Goal: Navigation & Orientation: Find specific page/section

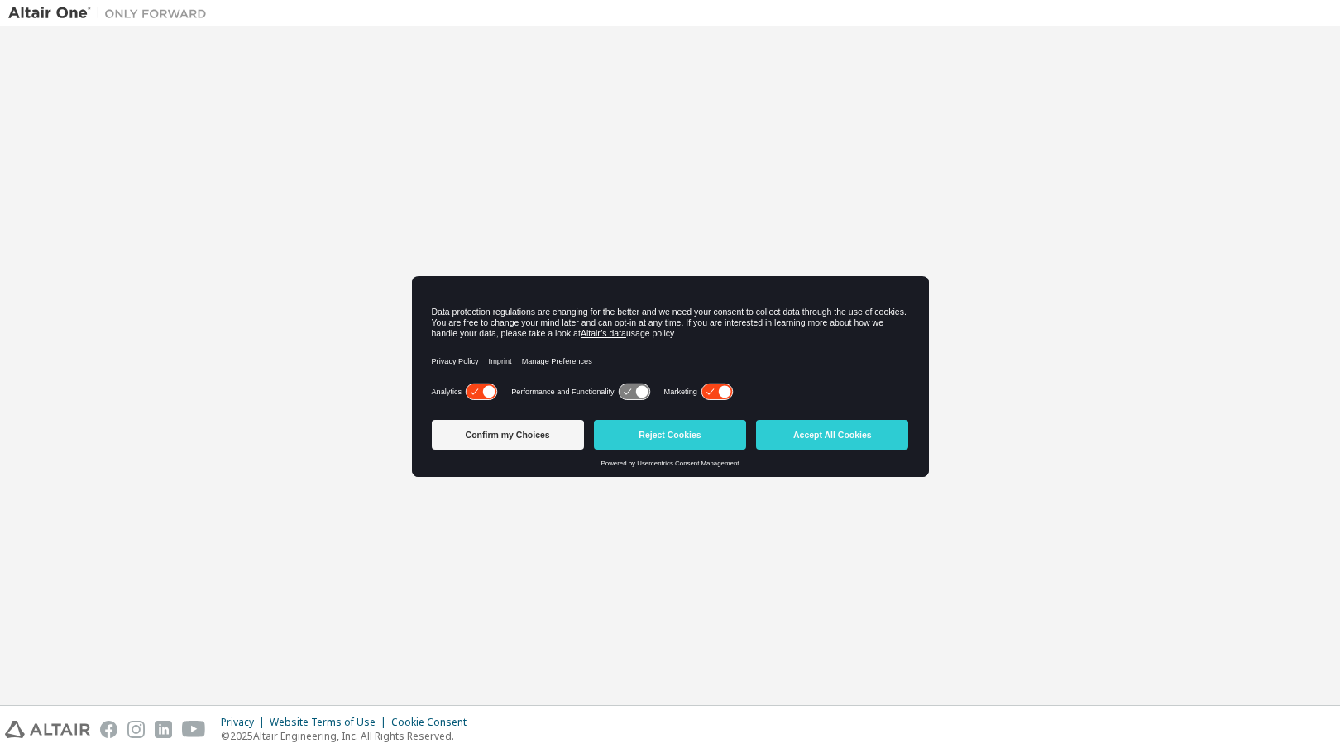
click at [707, 390] on icon at bounding box center [716, 393] width 31 height 16
click at [470, 385] on icon at bounding box center [481, 391] width 33 height 17
click at [506, 430] on button "Confirm my Choices" at bounding box center [508, 435] width 152 height 30
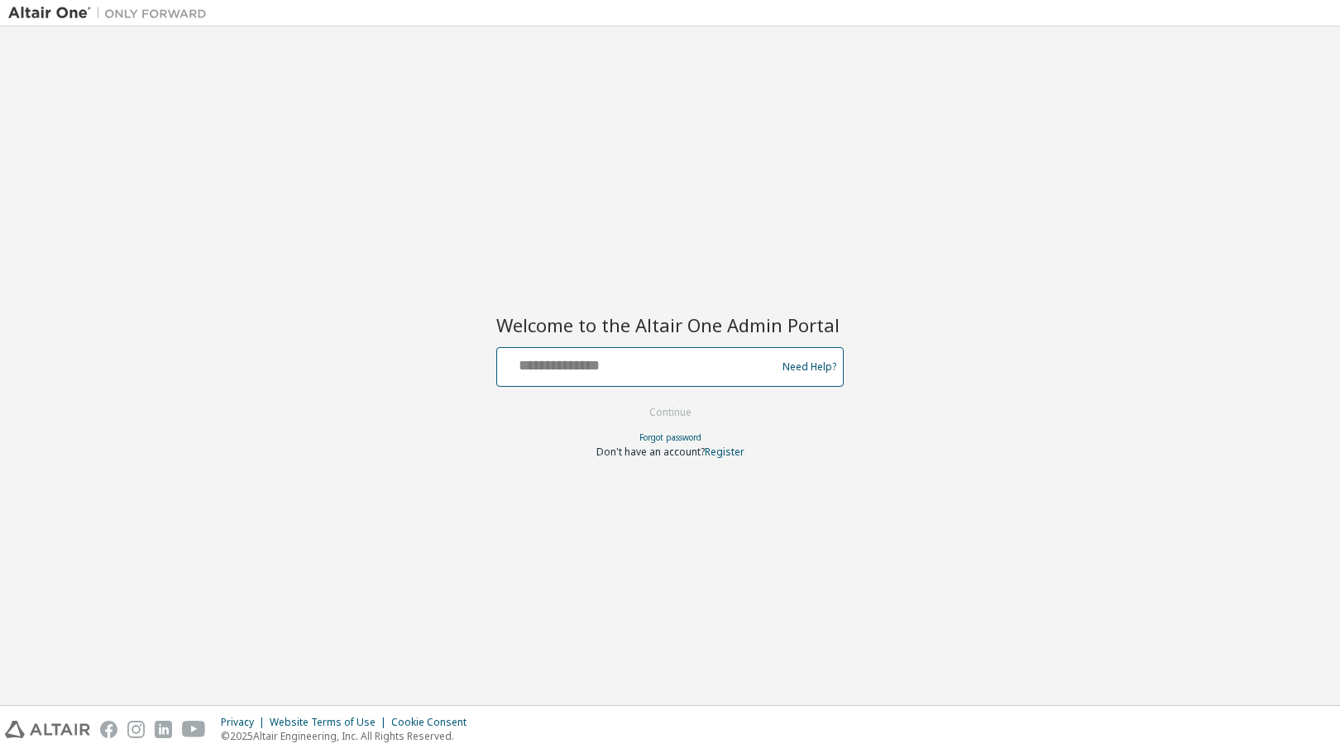
click at [541, 352] on input "text" at bounding box center [639, 364] width 270 height 24
type input "**********"
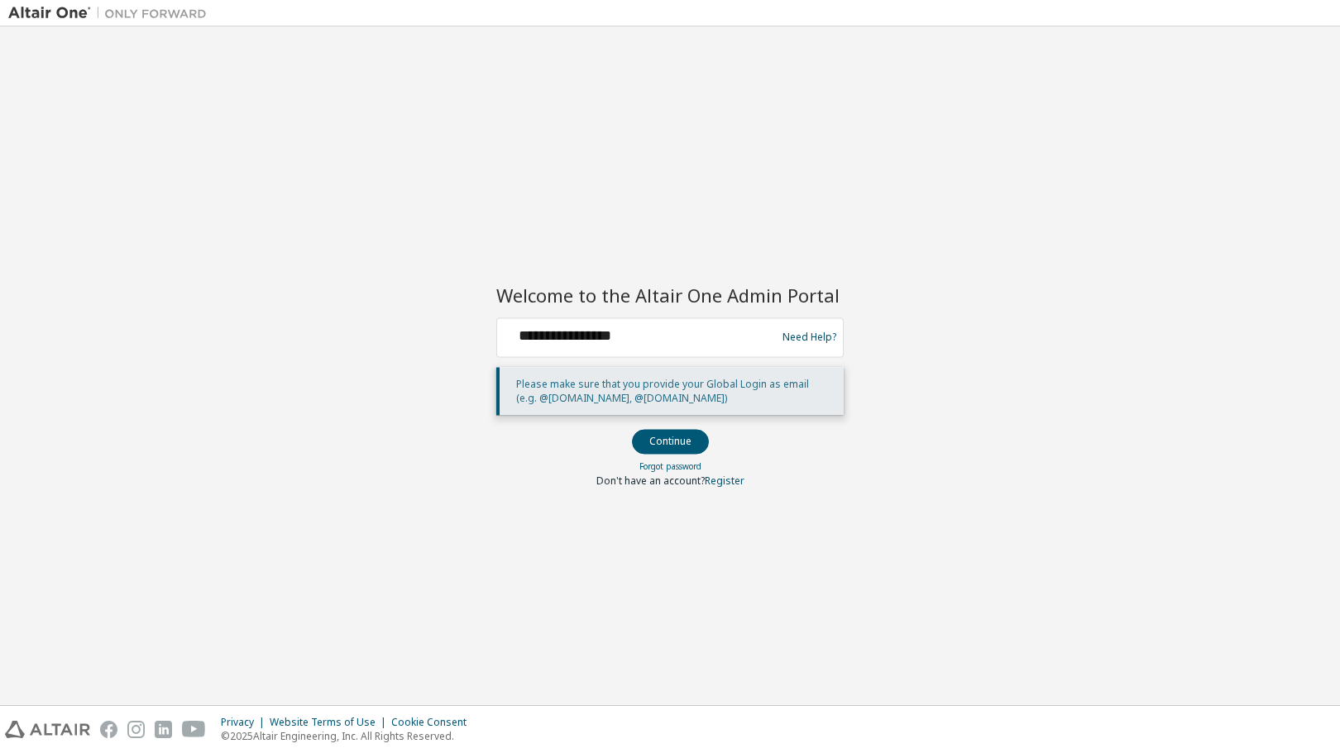
click at [663, 438] on button "Continue" at bounding box center [670, 441] width 77 height 25
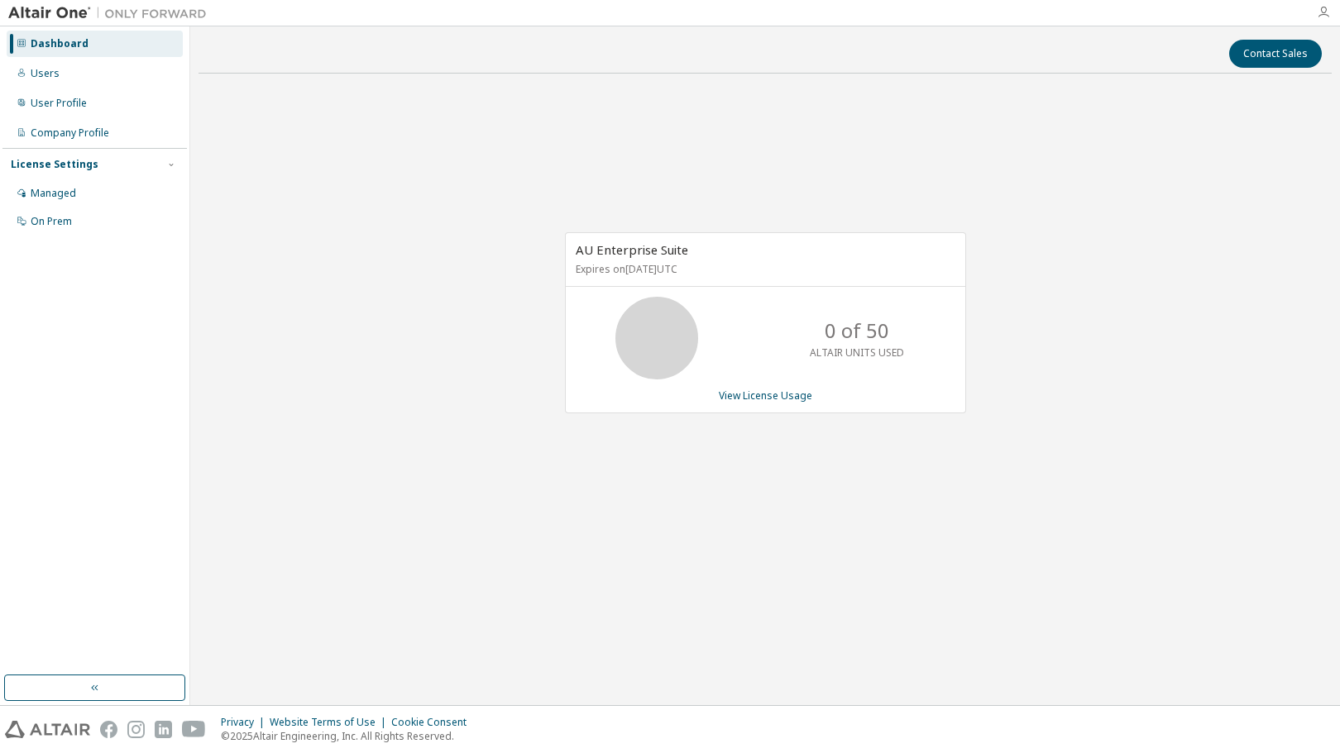
click at [1327, 10] on icon "button" at bounding box center [1323, 12] width 13 height 13
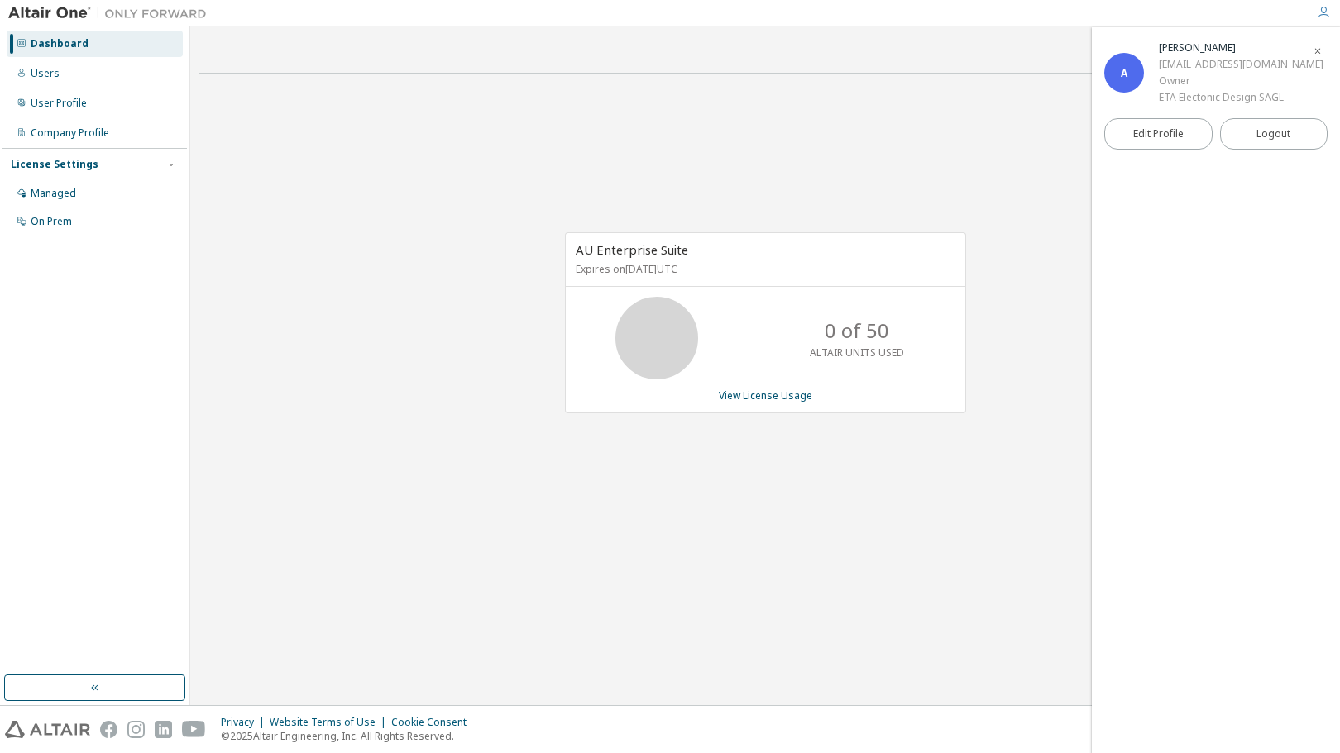
click at [1192, 242] on div "A [PERSON_NAME] [EMAIL_ADDRESS][DOMAIN_NAME] Owner ETA Electonic Design SAGL Ed…" at bounding box center [1216, 390] width 248 height 726
click at [54, 288] on div "Dashboard Users User Profile Company Profile License Settings Managed On Prem" at bounding box center [94, 351] width 184 height 644
click at [62, 41] on div "Dashboard" at bounding box center [60, 43] width 58 height 13
click at [50, 74] on div "Users" at bounding box center [45, 73] width 29 height 13
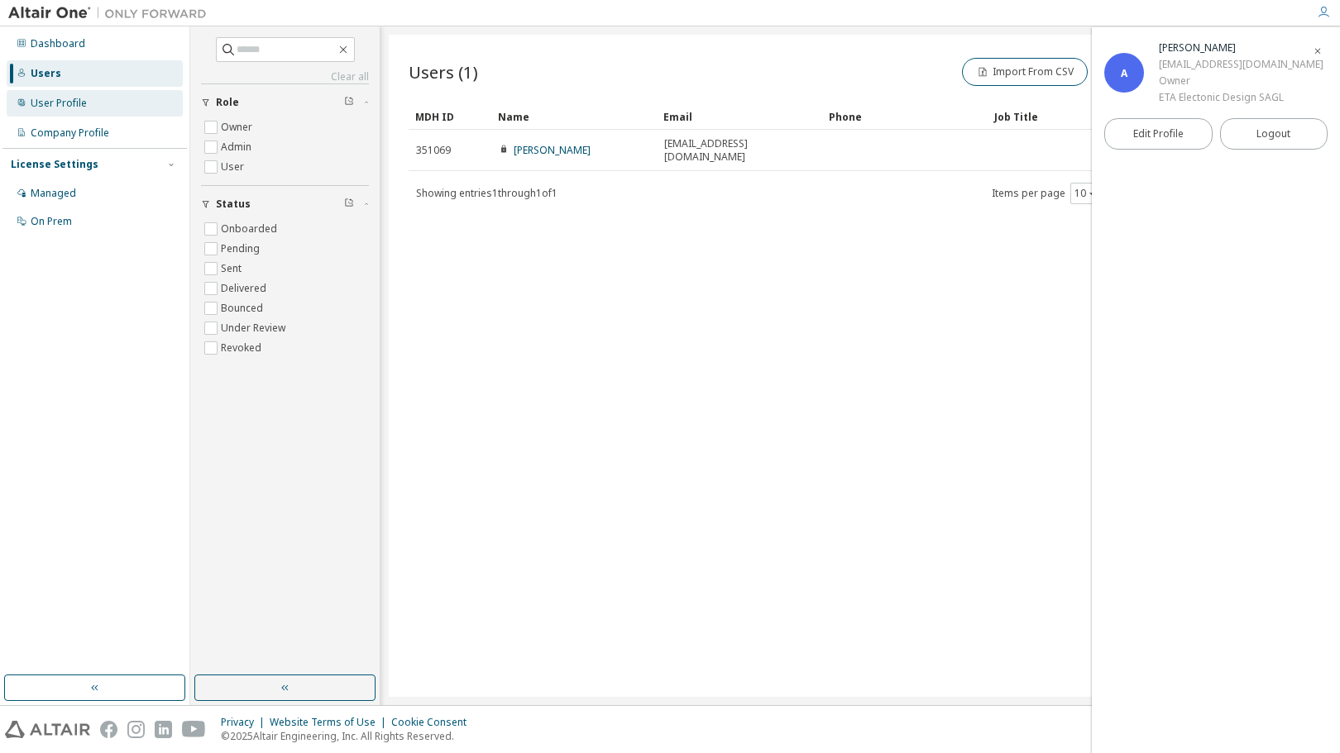
click at [46, 99] on div "User Profile" at bounding box center [59, 103] width 56 height 13
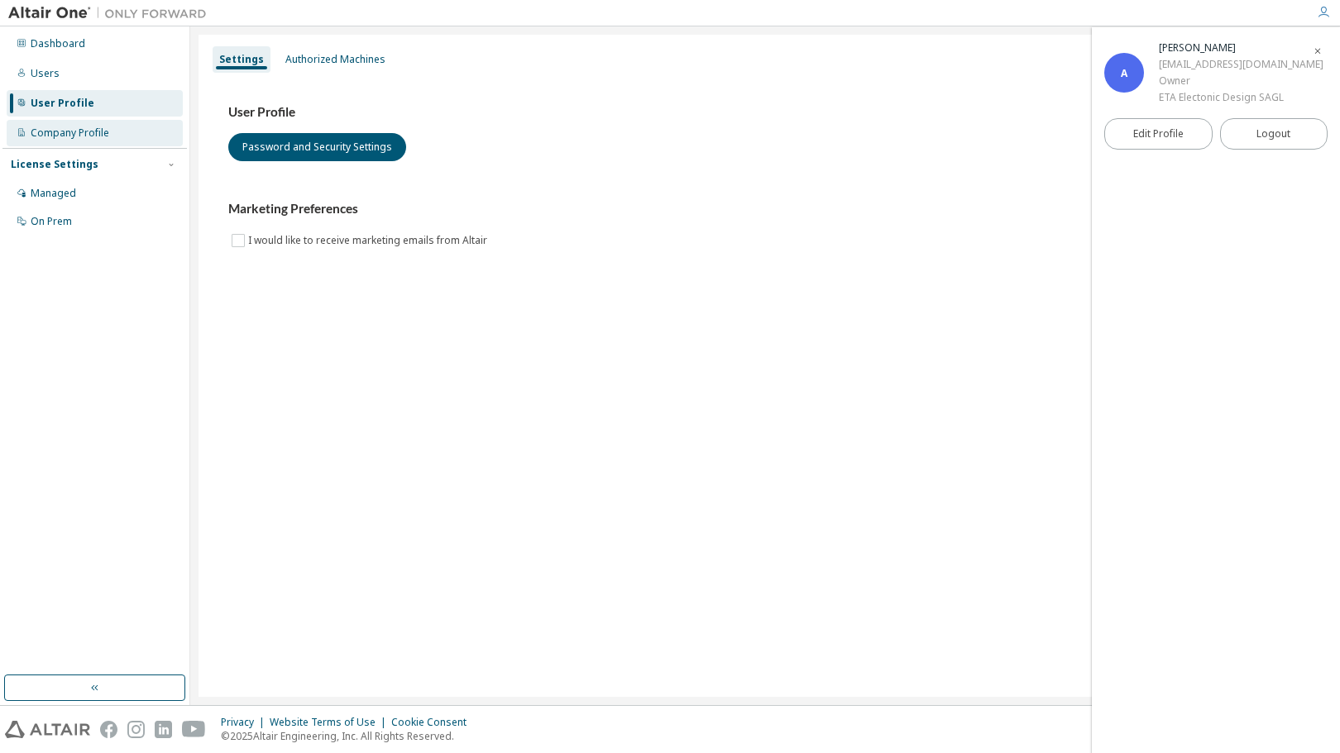
click at [53, 131] on div "Company Profile" at bounding box center [70, 133] width 79 height 13
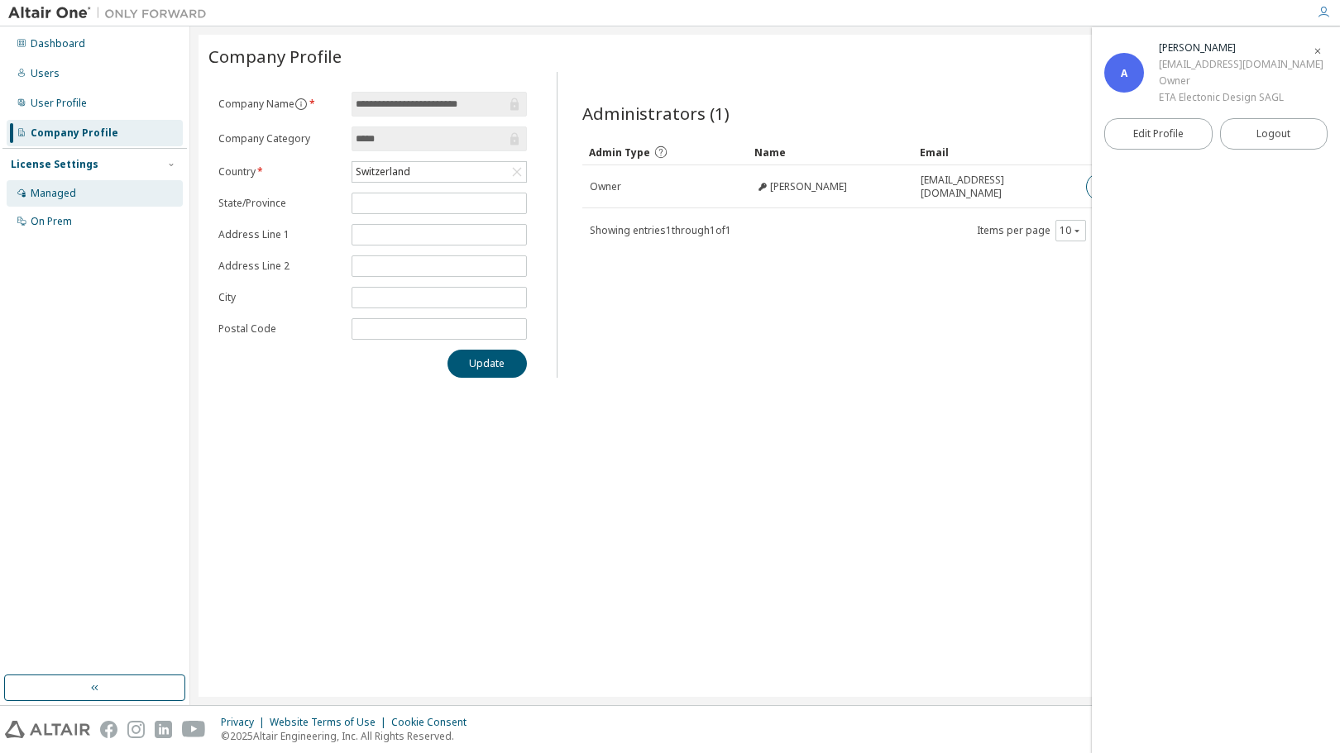
click at [47, 197] on div "Managed" at bounding box center [53, 193] width 45 height 13
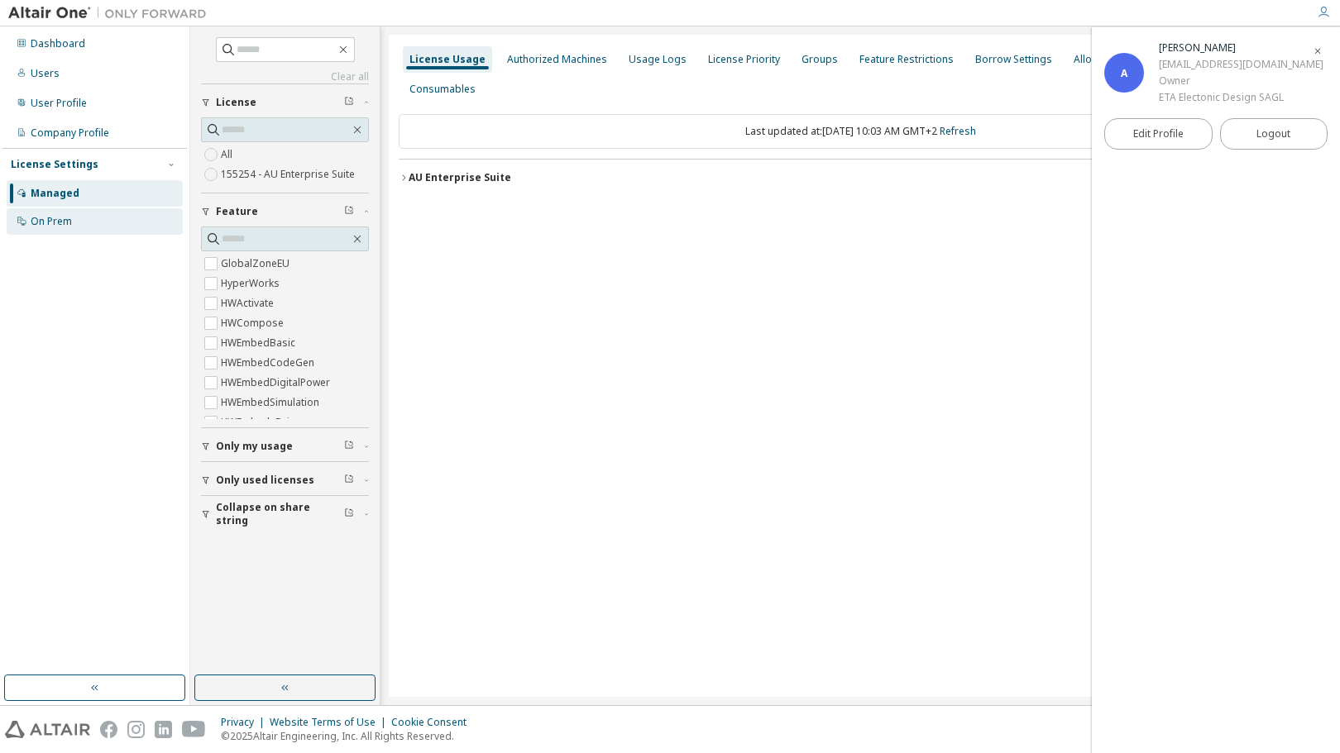
click at [53, 222] on div "On Prem" at bounding box center [51, 221] width 41 height 13
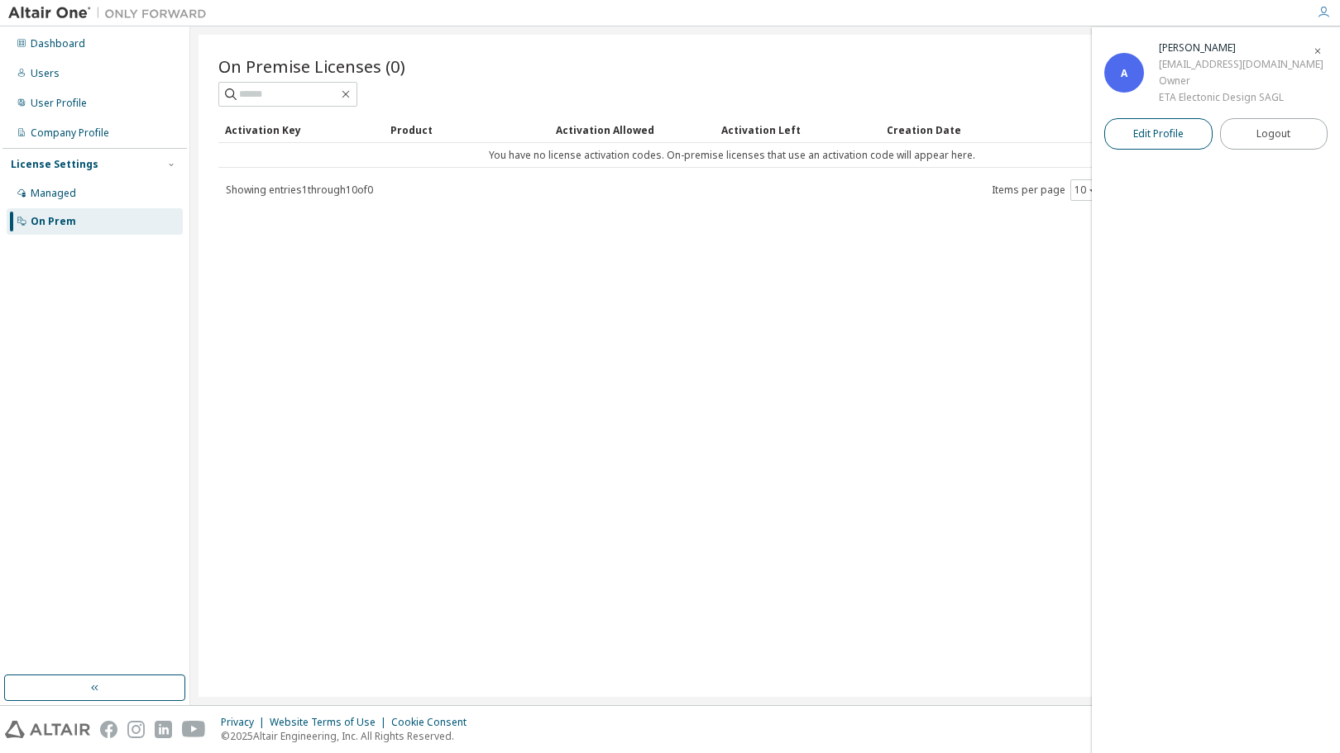
click at [1146, 133] on span "Edit Profile" at bounding box center [1158, 133] width 50 height 13
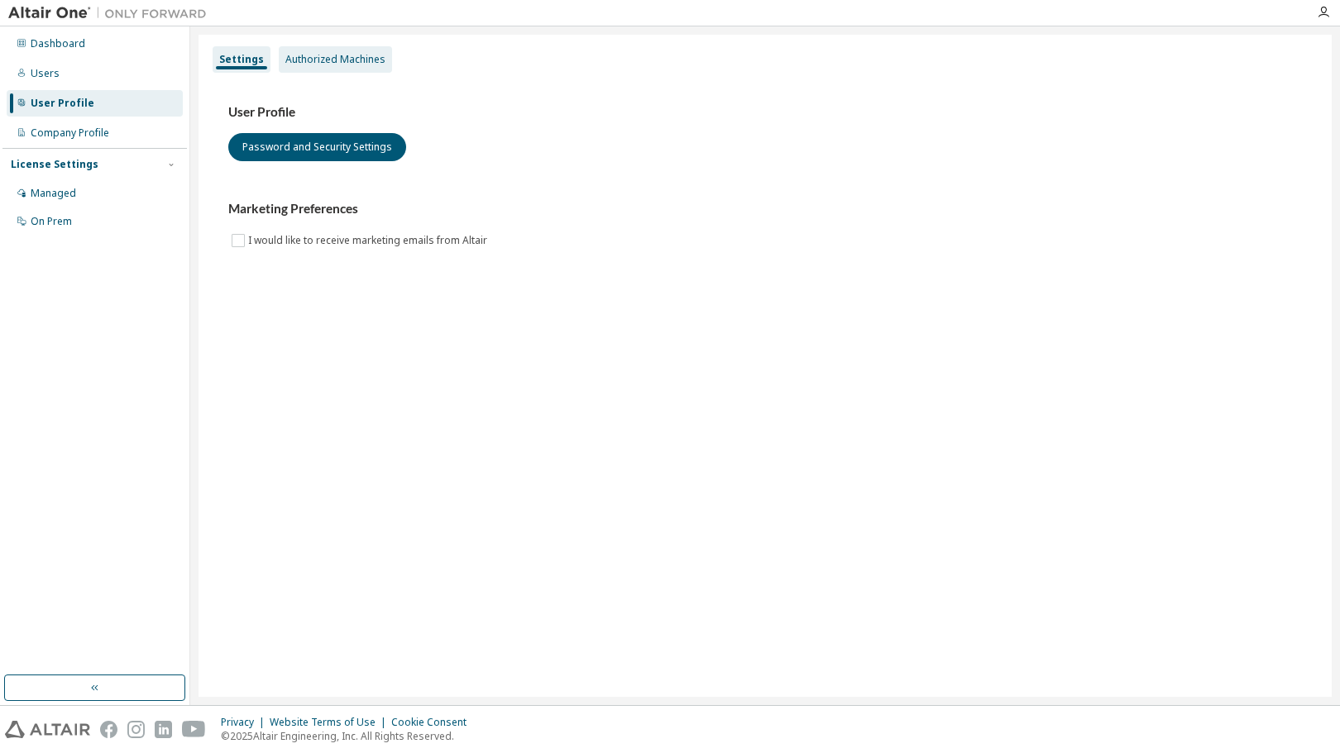
click at [341, 53] on div "Authorized Machines" at bounding box center [335, 59] width 100 height 13
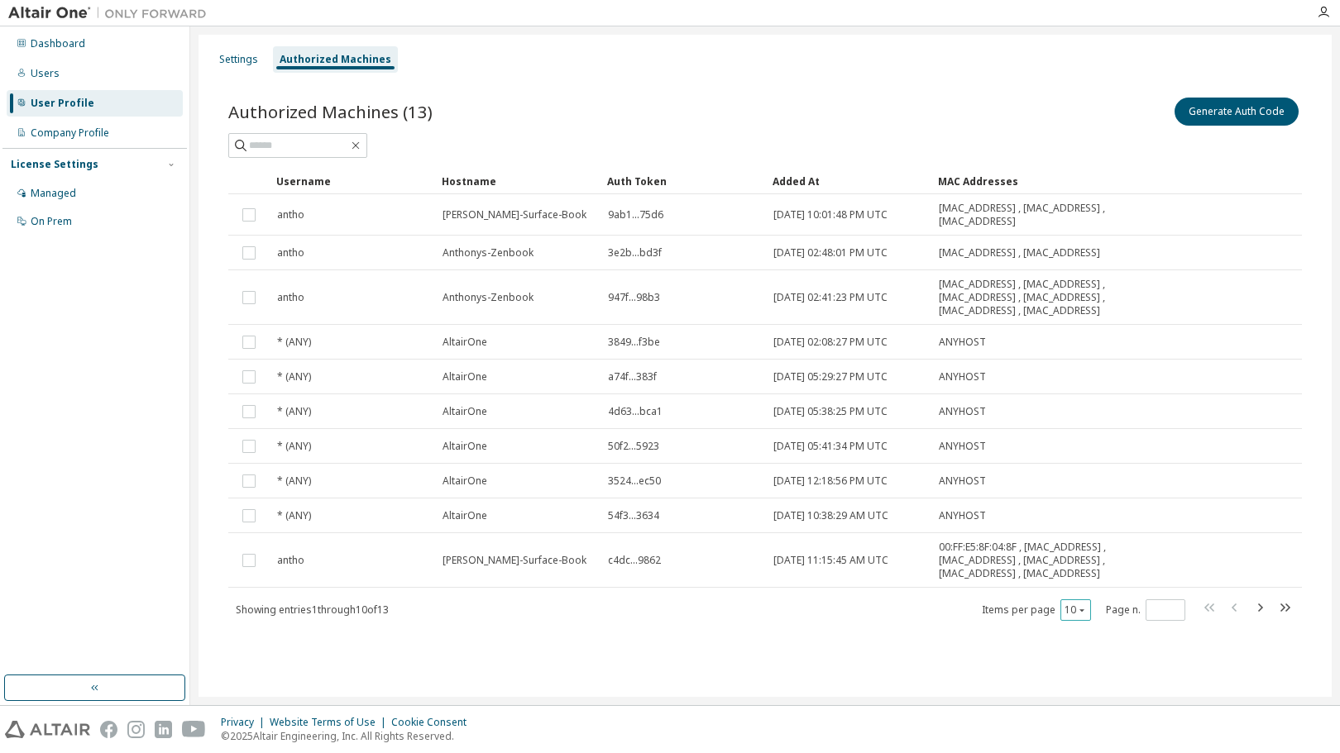
click at [1082, 605] on icon "button" at bounding box center [1082, 610] width 10 height 10
click at [1085, 657] on div "20" at bounding box center [1127, 653] width 132 height 20
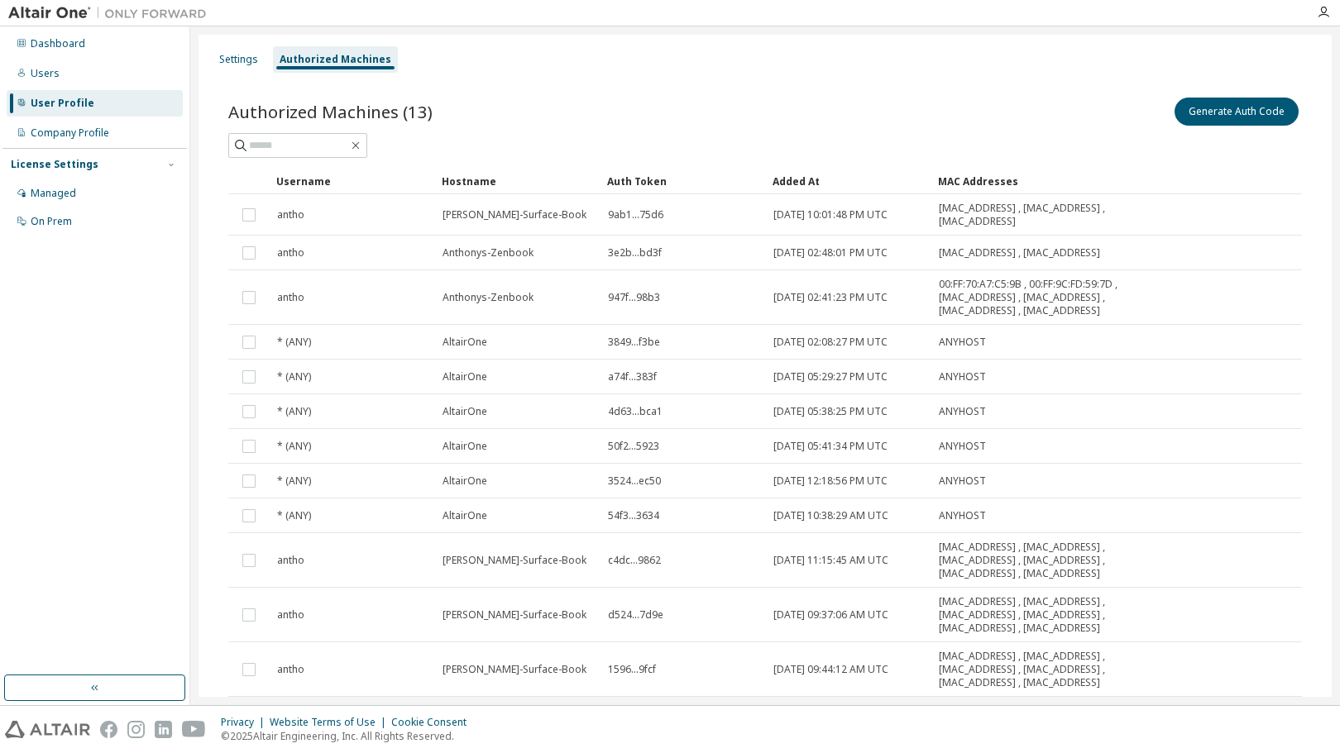
click at [745, 83] on div "Authorized Machines (13) Generate Auth Code Clear Load Save Save As Field Opera…" at bounding box center [764, 451] width 1113 height 754
click at [78, 282] on div "Dashboard Users User Profile Company Profile License Settings Managed On Prem" at bounding box center [94, 351] width 184 height 644
click at [39, 42] on div "Dashboard" at bounding box center [58, 43] width 55 height 13
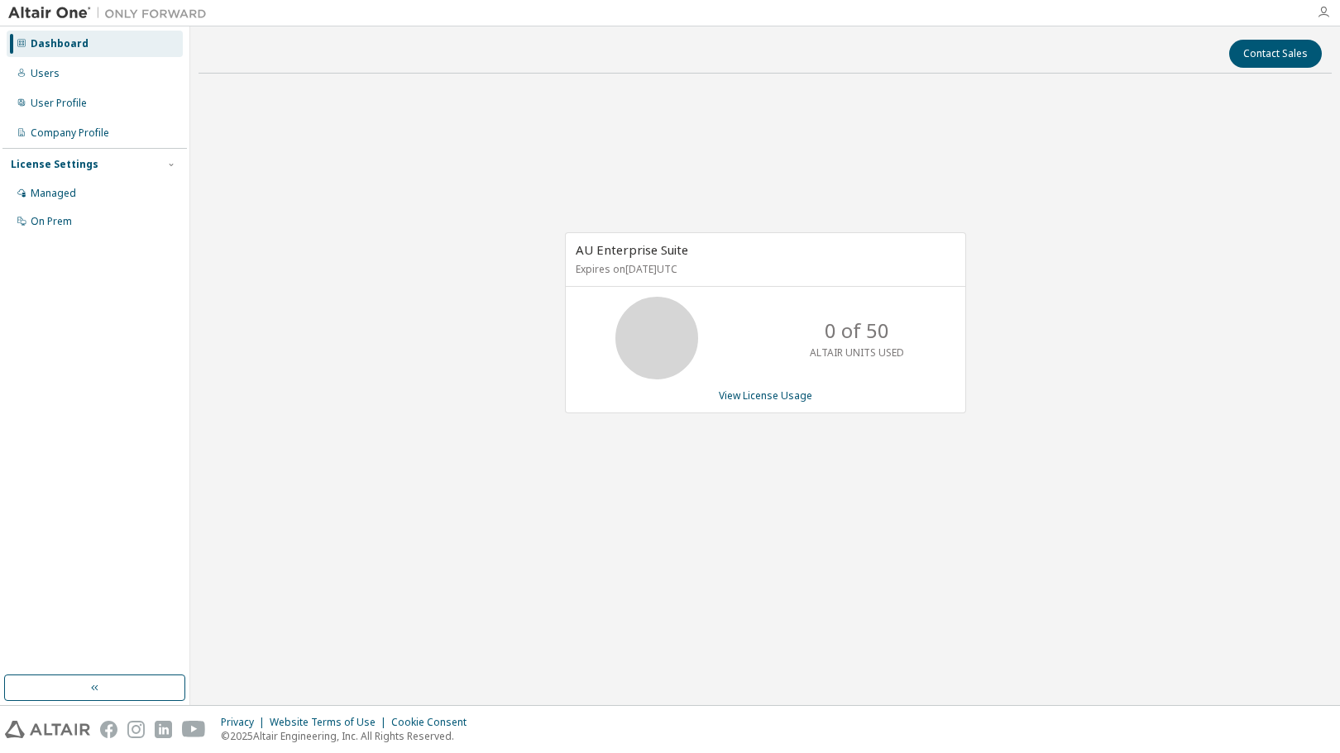
click at [1326, 10] on icon "button" at bounding box center [1323, 12] width 13 height 13
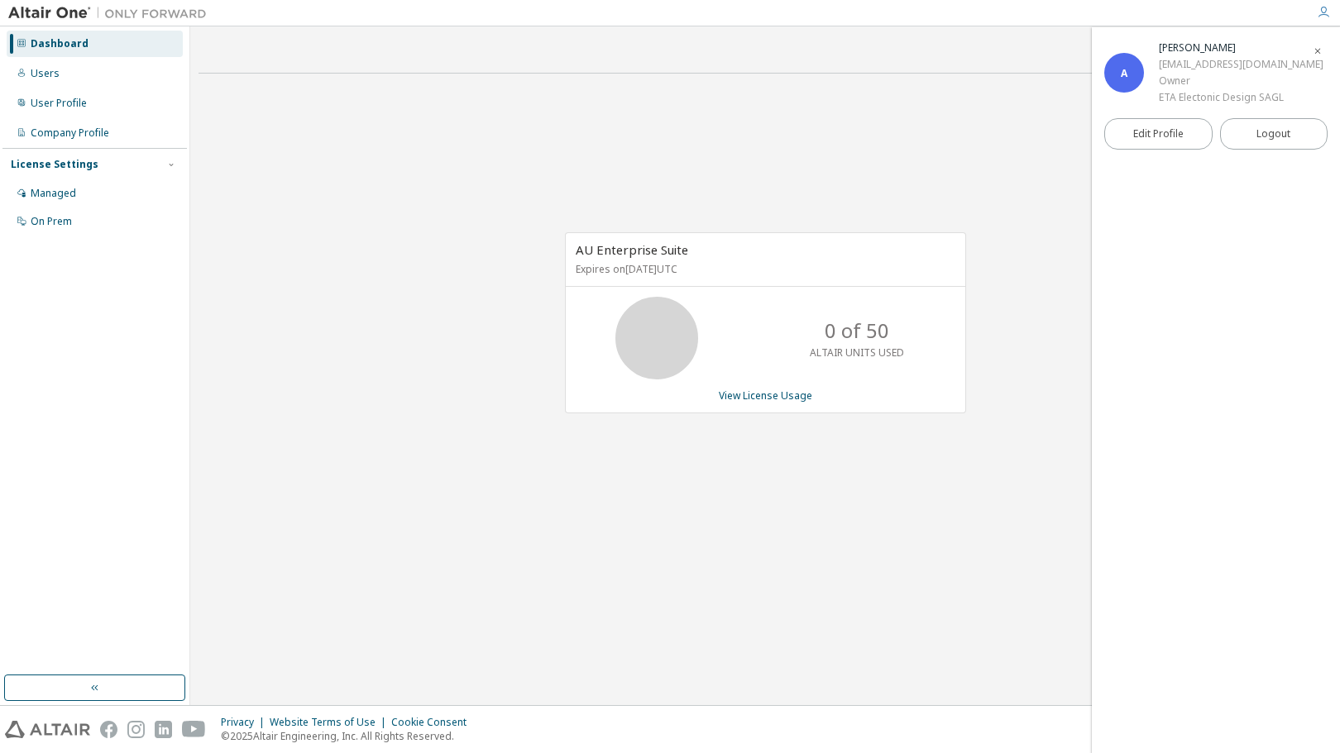
click at [948, 141] on div "AU Enterprise Suite Expires on March 21, 2026 UTC 0 of 50 ALTAIR UNITS USED Vie…" at bounding box center [765, 332] width 1133 height 490
click at [1144, 321] on div "A [PERSON_NAME] [EMAIL_ADDRESS][DOMAIN_NAME] Owner ETA Electonic Design SAGL Ed…" at bounding box center [1216, 390] width 248 height 726
click at [1318, 50] on icon "button" at bounding box center [1318, 51] width 10 height 10
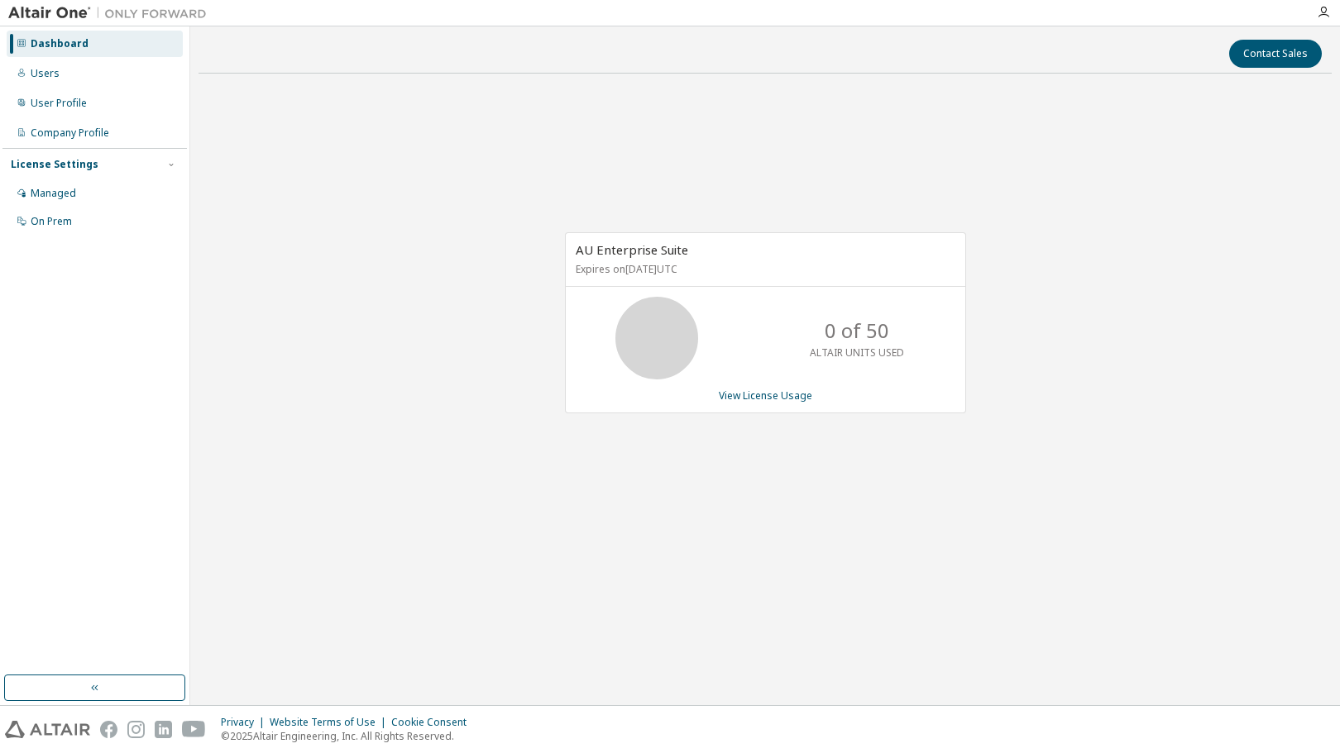
click at [1129, 141] on div "AU Enterprise Suite Expires on March 21, 2026 UTC 0 of 50 ALTAIR UNITS USED Vie…" at bounding box center [765, 332] width 1133 height 490
click at [54, 72] on div "Users" at bounding box center [45, 73] width 29 height 13
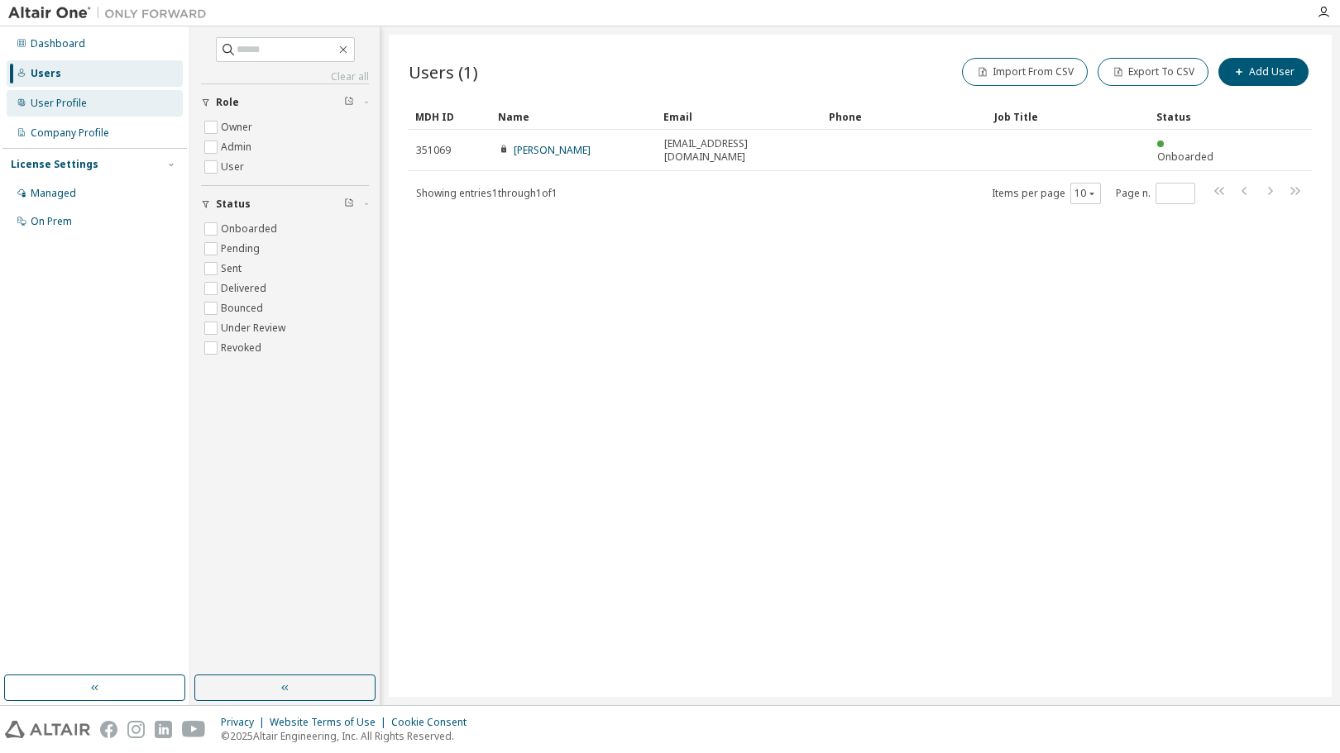
click at [62, 103] on div "User Profile" at bounding box center [59, 103] width 56 height 13
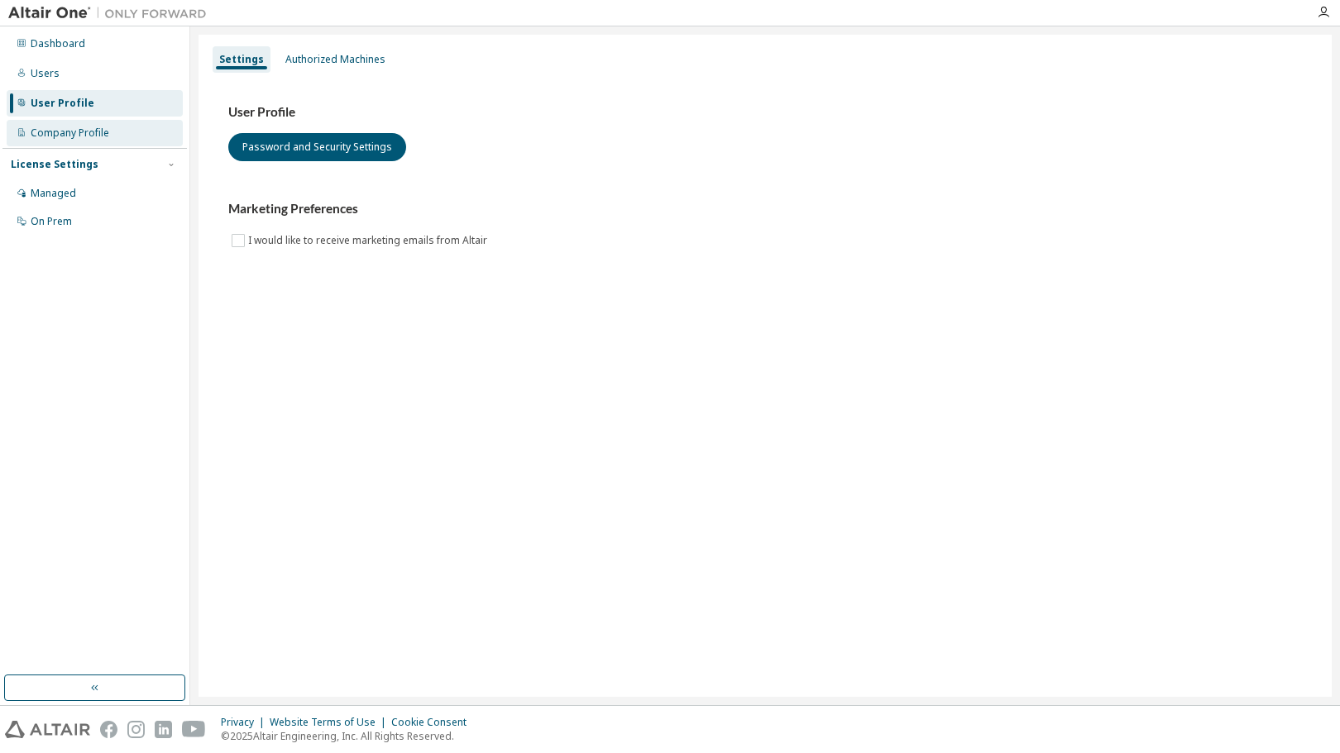
click at [64, 131] on div "Company Profile" at bounding box center [70, 133] width 79 height 13
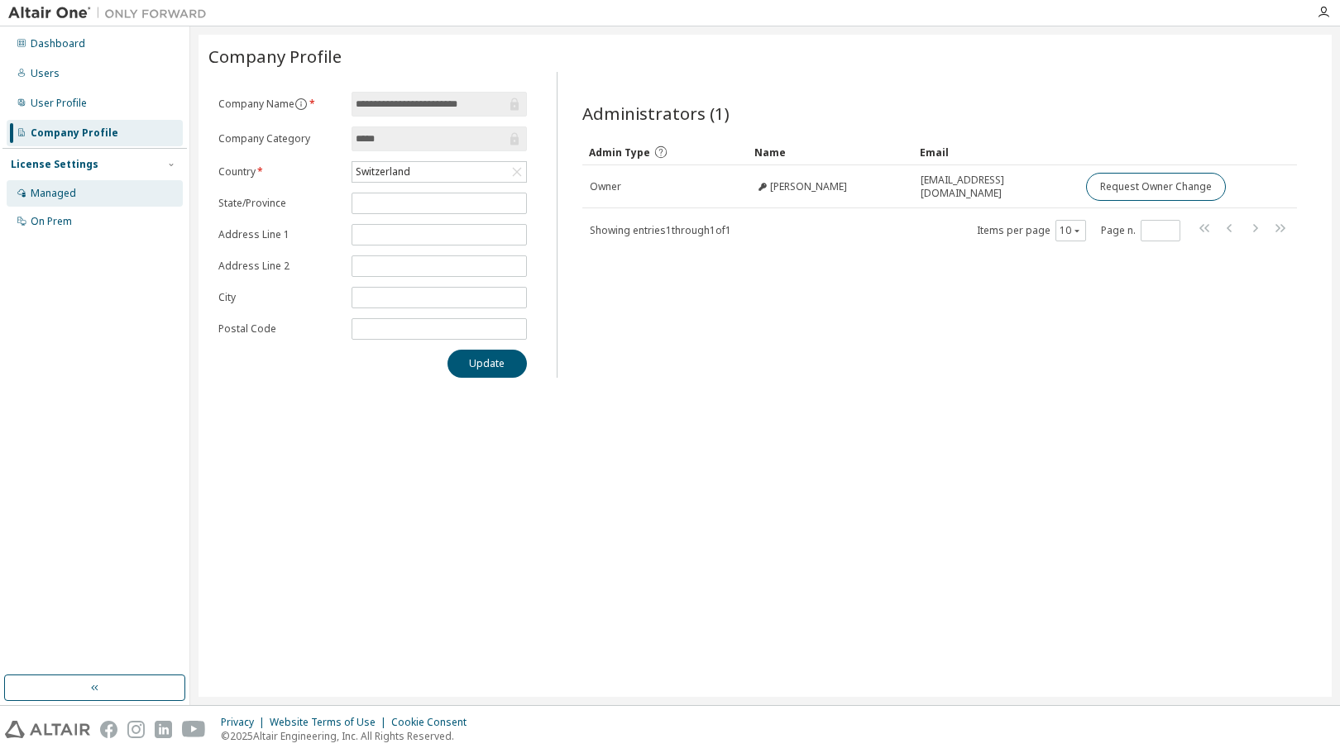
click at [51, 199] on div "Managed" at bounding box center [53, 193] width 45 height 13
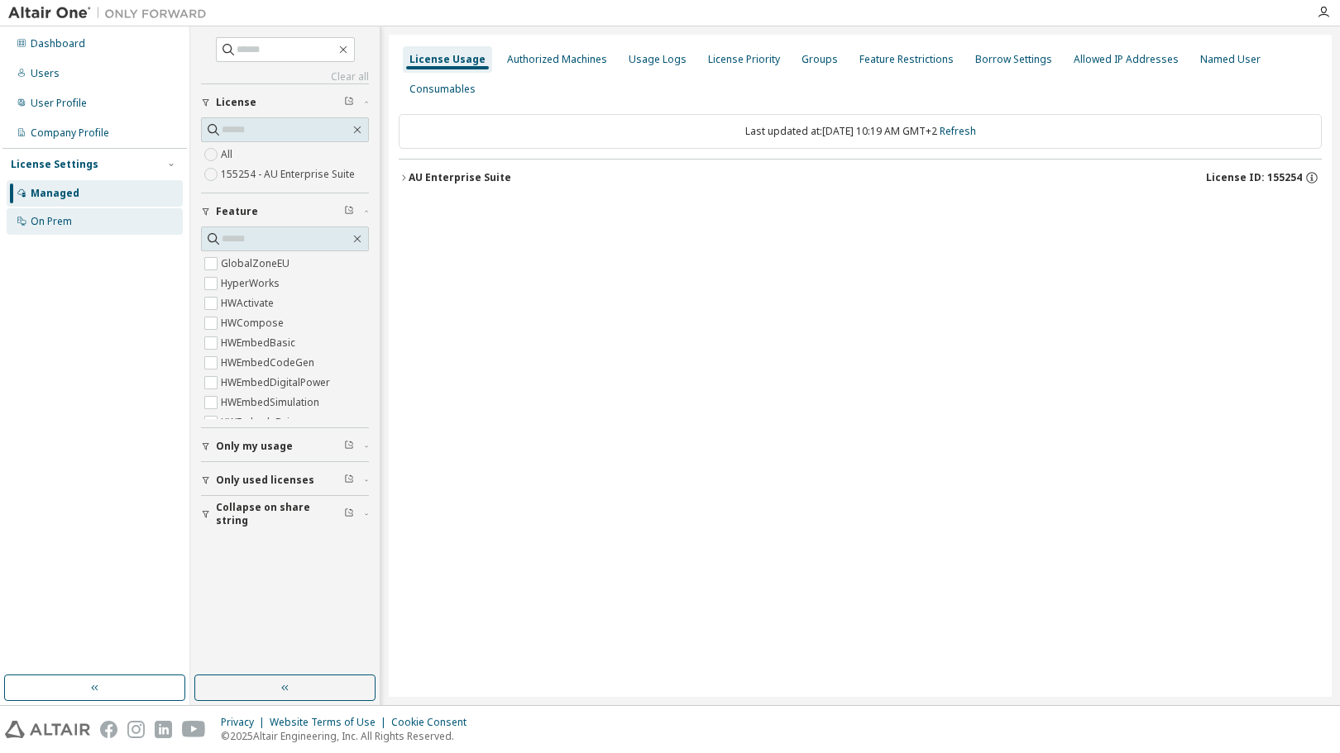
click at [52, 218] on div "On Prem" at bounding box center [51, 221] width 41 height 13
